Goal: Task Accomplishment & Management: Complete application form

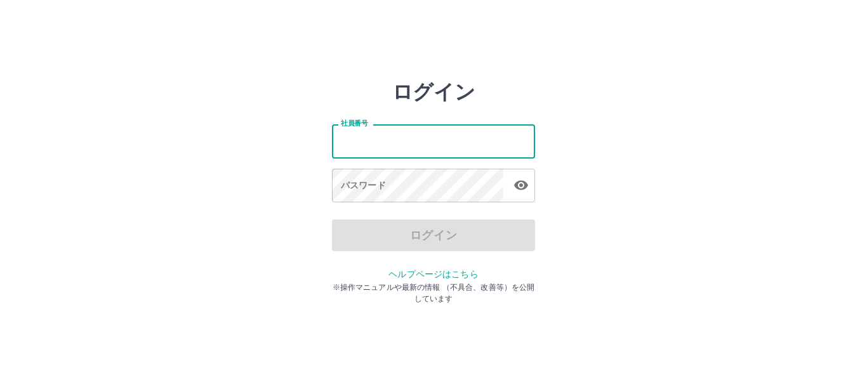
drag, startPoint x: 417, startPoint y: 141, endPoint x: 415, endPoint y: 157, distance: 16.7
click at [417, 141] on input "社員番号" at bounding box center [433, 141] width 203 height 34
type input "*******"
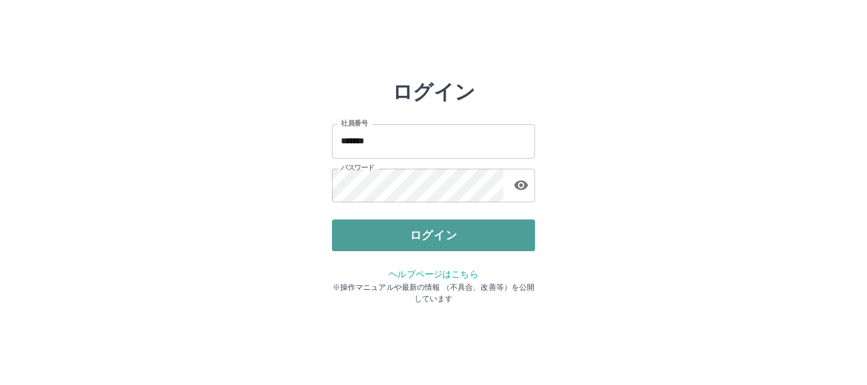
click at [388, 231] on button "ログイン" at bounding box center [433, 235] width 203 height 32
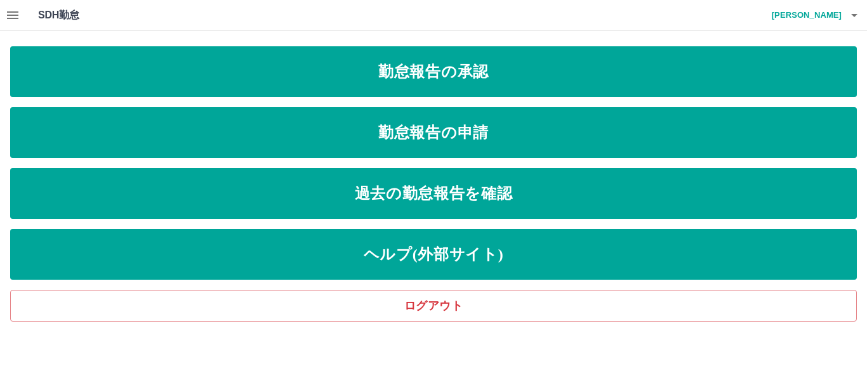
drag, startPoint x: 485, startPoint y: 60, endPoint x: 484, endPoint y: 11, distance: 48.2
click at [490, 45] on div "SDH勤怠 [PERSON_NAME] 勤怠報告の承認 勤怠報告の申請 過去の勤怠報告を確認 ヘルプ(外部サイト) ログアウト" at bounding box center [433, 161] width 867 height 322
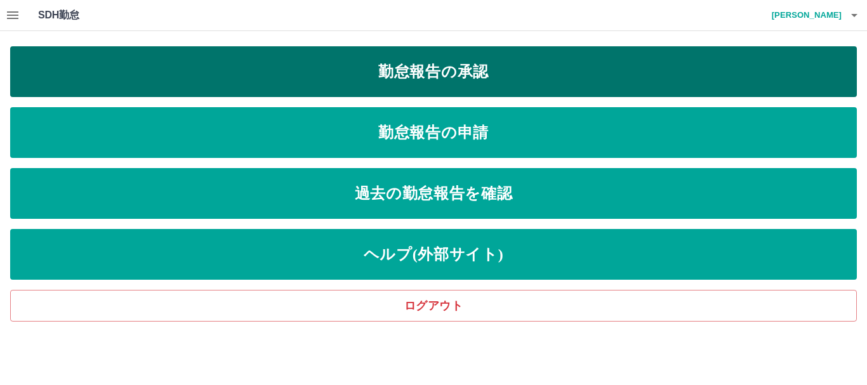
click at [471, 64] on link "勤怠報告の承認" at bounding box center [433, 71] width 846 height 51
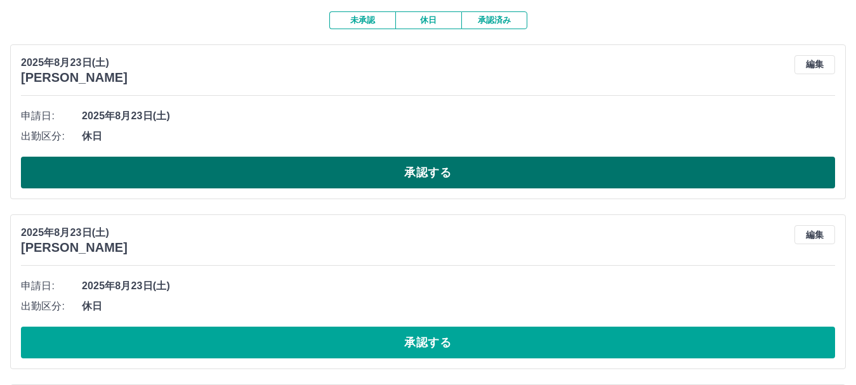
scroll to position [190, 0]
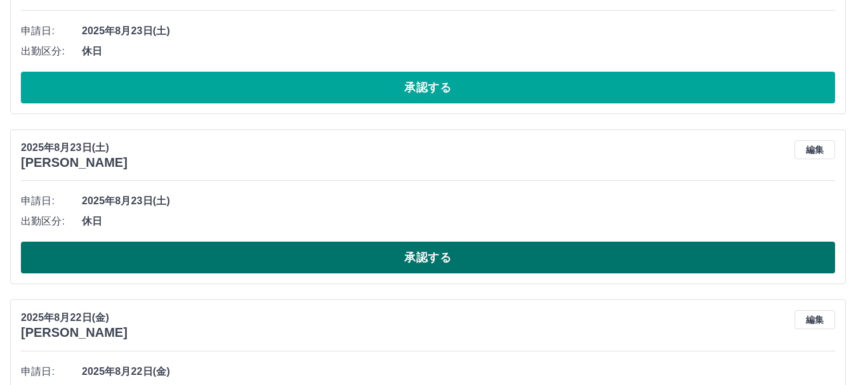
click at [435, 251] on button "承認する" at bounding box center [428, 258] width 814 height 32
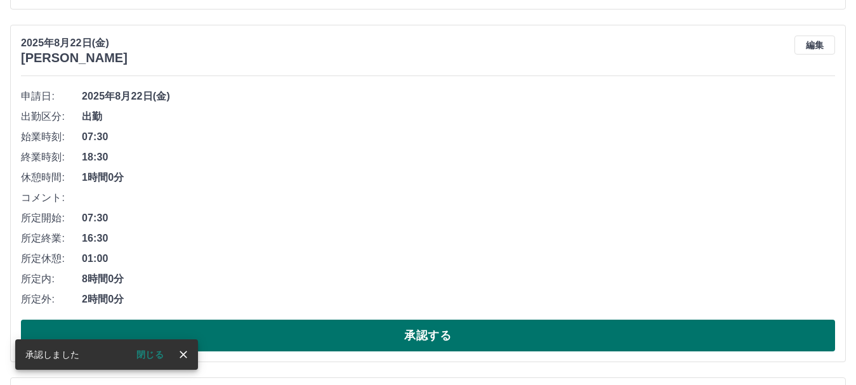
scroll to position [317, 0]
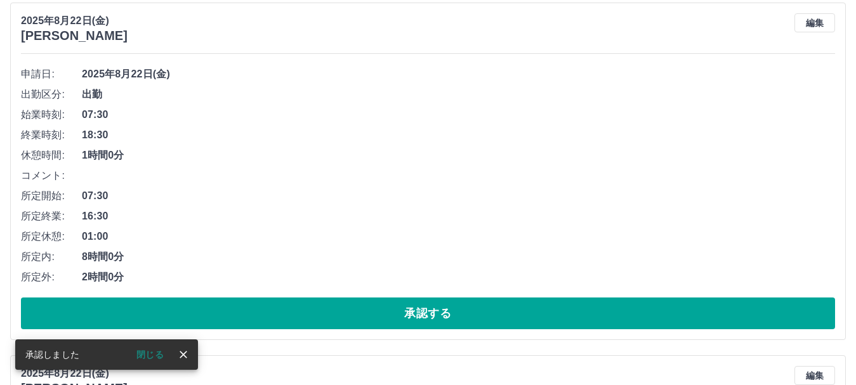
drag, startPoint x: 433, startPoint y: 310, endPoint x: 442, endPoint y: 235, distance: 75.9
click at [441, 270] on div "申請日: [DATE] 出勤区分: 出勤 始業時刻: 07:30 終業時刻: 18:30 休憩時間: 1時間0分 コメント: 所定開始: 07:30 所定終業…" at bounding box center [428, 196] width 814 height 265
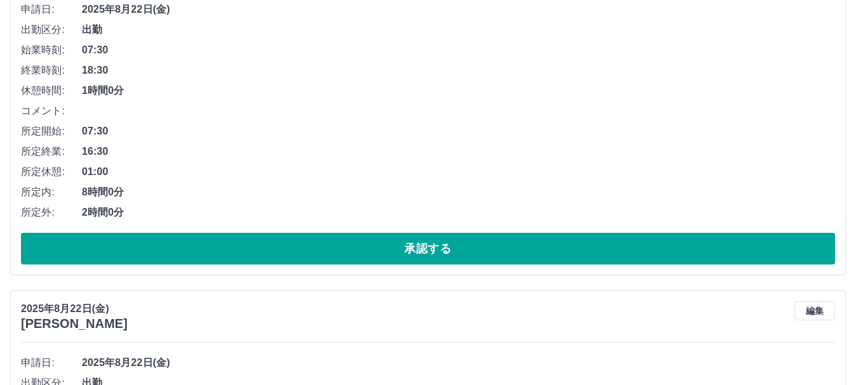
scroll to position [381, 0]
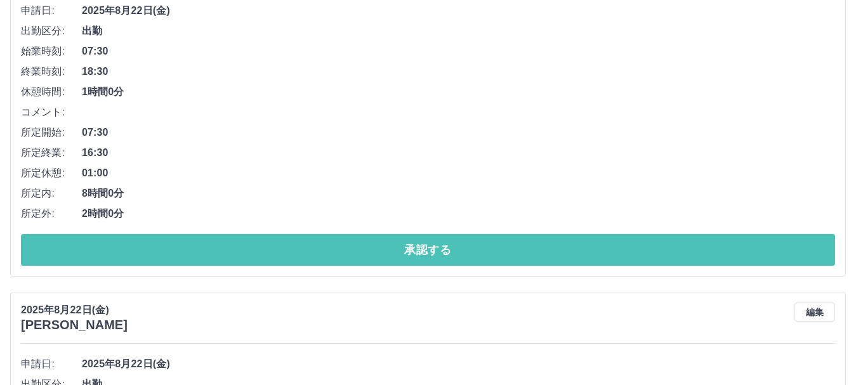
drag, startPoint x: 424, startPoint y: 243, endPoint x: 431, endPoint y: 212, distance: 31.7
click at [427, 239] on button "承認する" at bounding box center [428, 250] width 814 height 32
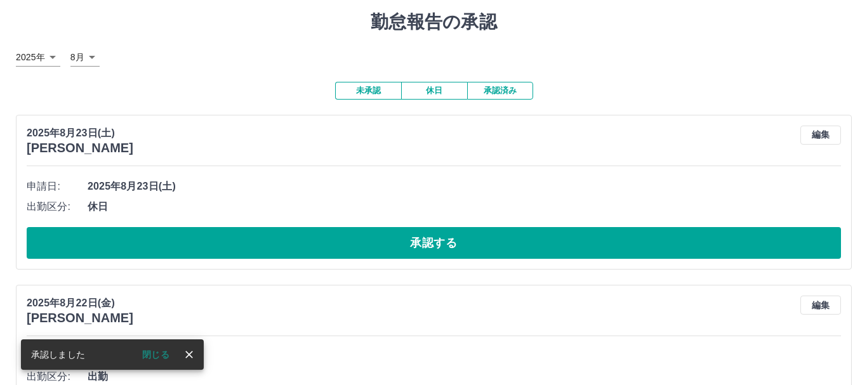
scroll to position [0, 0]
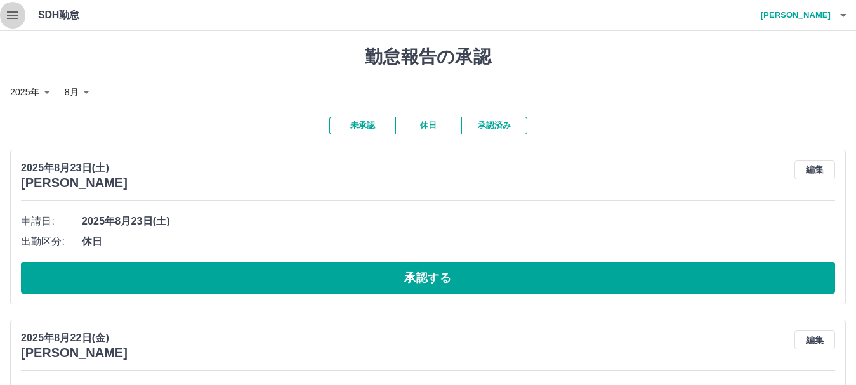
click at [10, 15] on icon "button" at bounding box center [12, 15] width 11 height 8
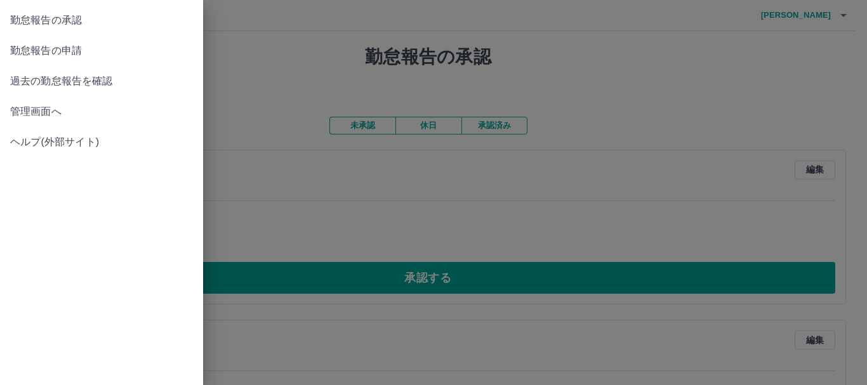
click at [79, 54] on span "勤怠報告の申請" at bounding box center [101, 50] width 183 height 15
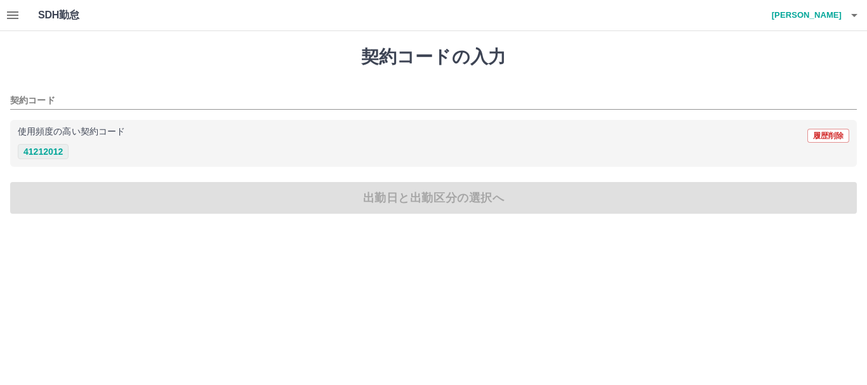
click at [56, 151] on button "41212012" at bounding box center [43, 151] width 51 height 15
type input "********"
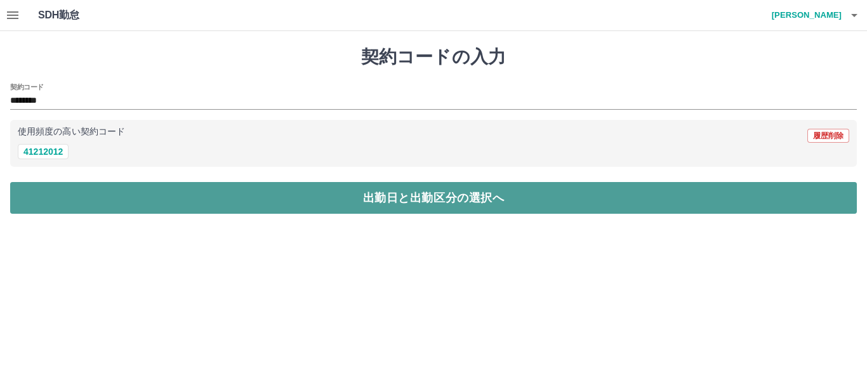
click at [370, 203] on button "出勤日と出勤区分の選択へ" at bounding box center [433, 198] width 846 height 32
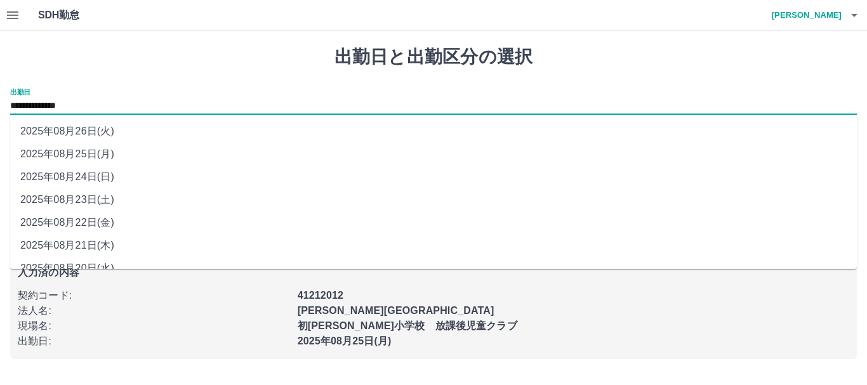
click at [104, 103] on input "**********" at bounding box center [433, 106] width 846 height 16
click at [88, 174] on li "2025年08月24日(日)" at bounding box center [433, 177] width 846 height 23
type input "**********"
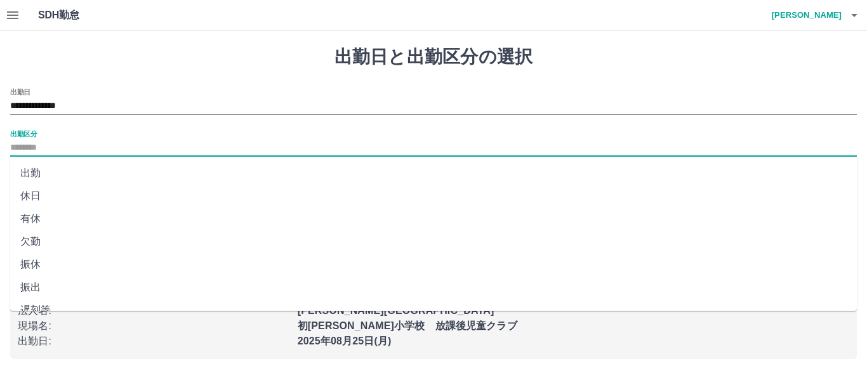
click at [81, 140] on input "出勤区分" at bounding box center [433, 148] width 846 height 16
click at [43, 266] on li "法定休" at bounding box center [433, 271] width 846 height 23
type input "***"
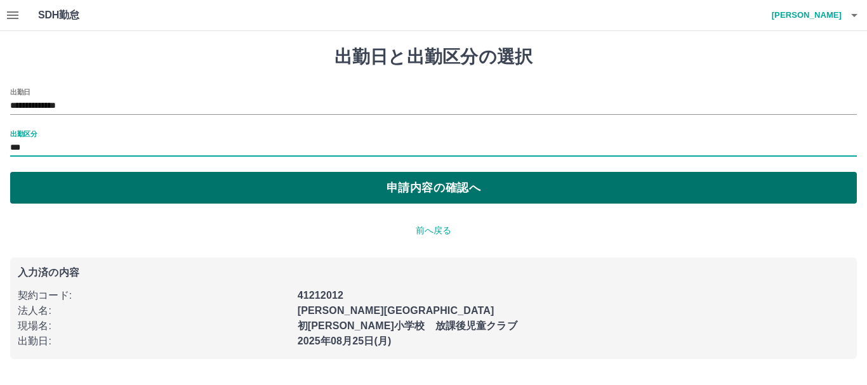
click at [415, 187] on button "申請内容の確認へ" at bounding box center [433, 188] width 846 height 32
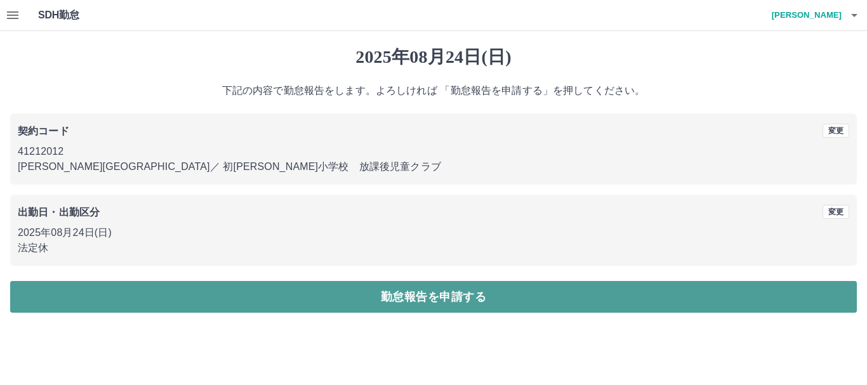
drag, startPoint x: 436, startPoint y: 296, endPoint x: 377, endPoint y: 11, distance: 290.8
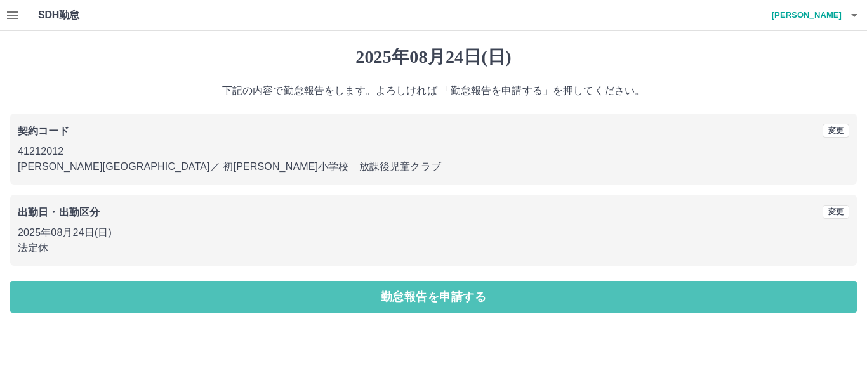
click at [436, 286] on button "勤怠報告を申請する" at bounding box center [433, 297] width 846 height 32
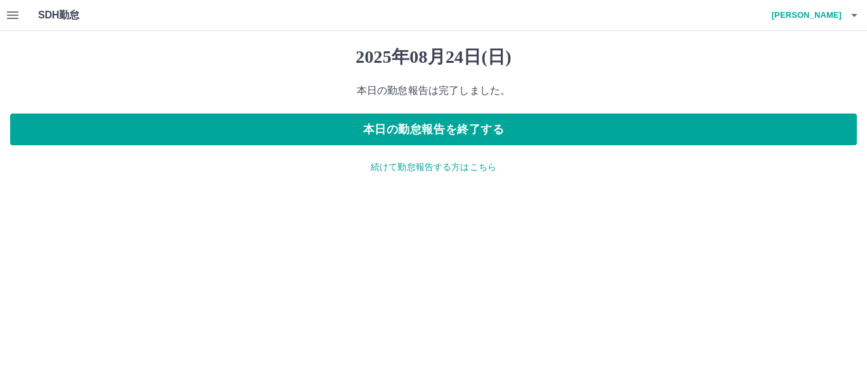
click at [854, 16] on icon "button" at bounding box center [854, 15] width 6 height 3
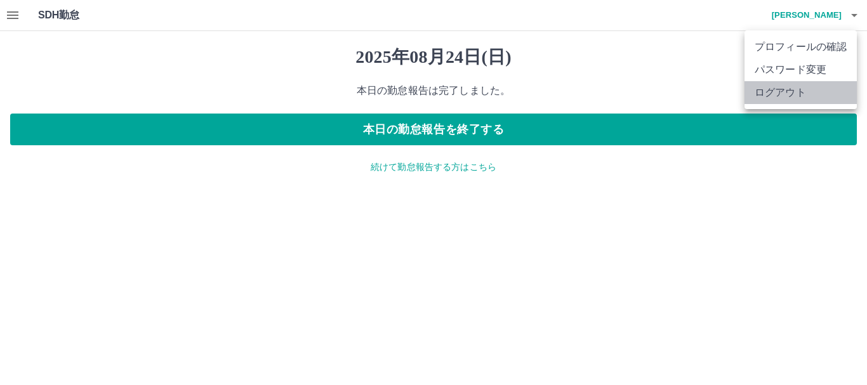
click at [833, 100] on li "ログアウト" at bounding box center [800, 92] width 112 height 23
